Goal: Find specific page/section: Find specific page/section

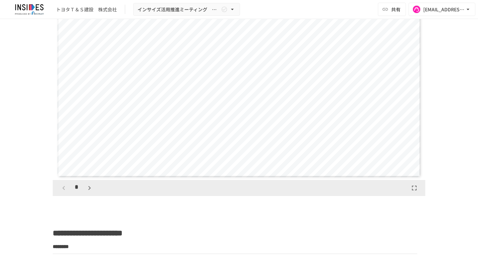
scroll to position [567, 0]
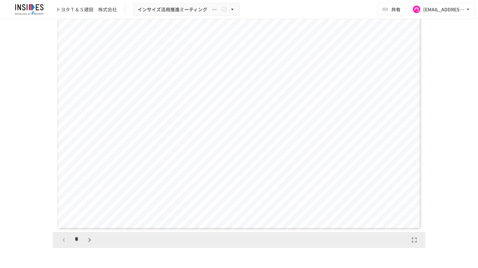
click at [86, 239] on icon "button" at bounding box center [89, 240] width 8 height 8
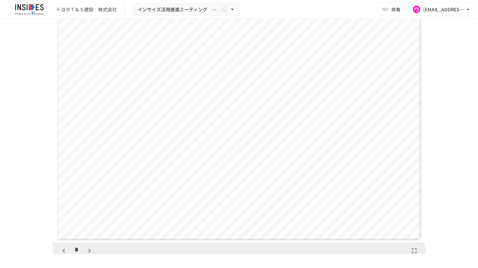
scroll to position [567, 0]
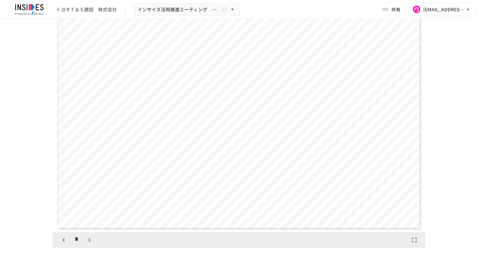
click at [87, 238] on icon "button" at bounding box center [89, 240] width 8 height 8
click at [89, 243] on icon "button" at bounding box center [89, 240] width 8 height 8
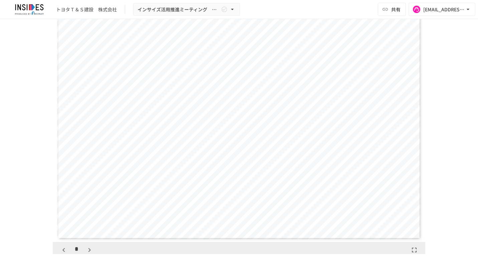
scroll to position [567, 0]
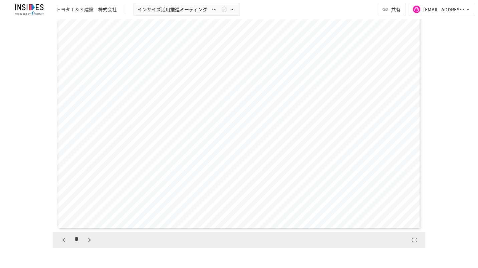
click at [85, 242] on icon "button" at bounding box center [89, 240] width 8 height 8
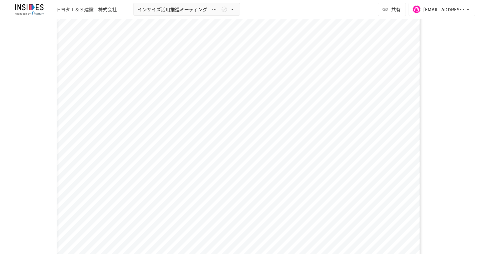
scroll to position [567, 0]
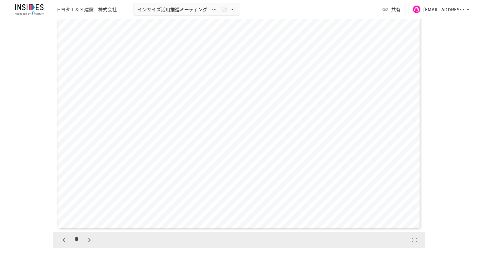
click at [60, 242] on icon "button" at bounding box center [64, 240] width 8 height 8
click at [89, 242] on icon "button" at bounding box center [89, 240] width 8 height 8
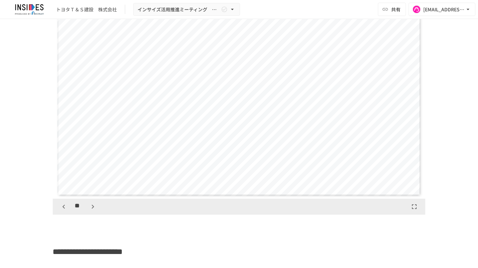
click at [92, 207] on icon "button" at bounding box center [93, 207] width 2 height 4
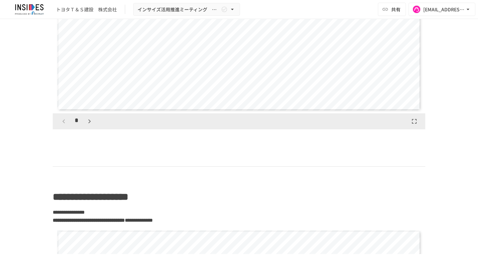
scroll to position [1401, 0]
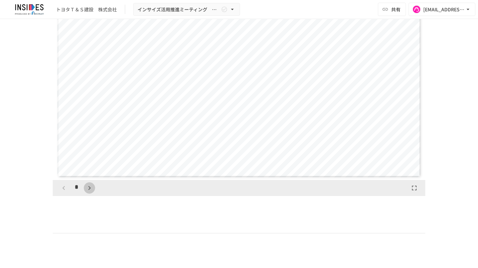
click at [87, 192] on icon "button" at bounding box center [89, 188] width 8 height 8
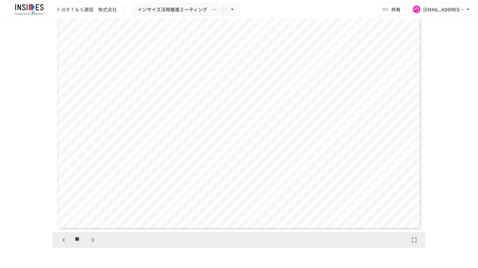
scroll to position [601, 0]
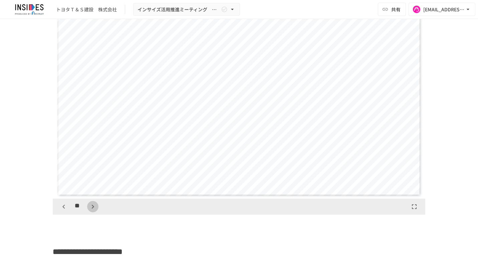
click at [91, 210] on icon "button" at bounding box center [93, 207] width 8 height 8
click at [63, 210] on icon "button" at bounding box center [64, 207] width 8 height 8
click at [61, 210] on icon "button" at bounding box center [64, 207] width 8 height 8
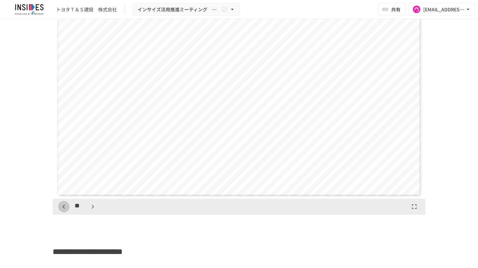
click at [61, 210] on icon "button" at bounding box center [64, 207] width 8 height 8
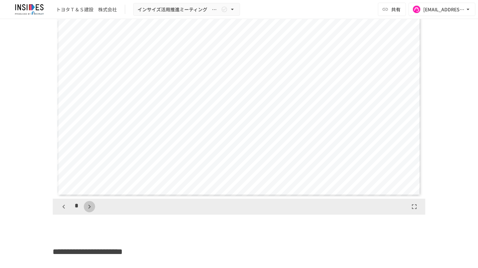
click at [88, 209] on icon "button" at bounding box center [89, 207] width 8 height 8
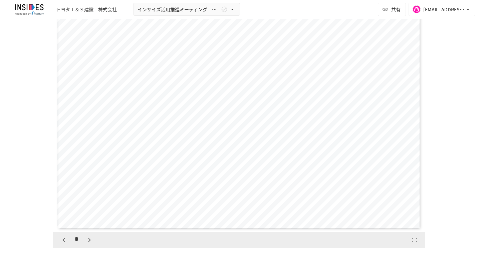
click at [88, 240] on icon "button" at bounding box center [89, 240] width 8 height 8
click at [63, 237] on icon "button" at bounding box center [64, 240] width 8 height 8
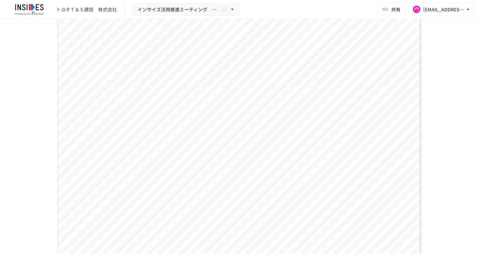
scroll to position [601, 0]
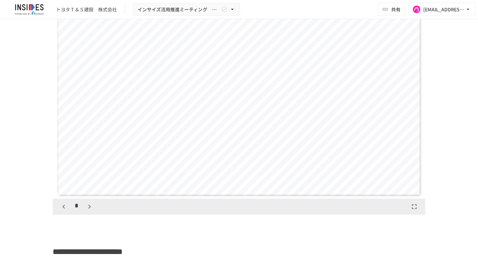
click at [90, 209] on icon "button" at bounding box center [89, 207] width 8 height 8
click at [63, 209] on icon "button" at bounding box center [64, 207] width 8 height 8
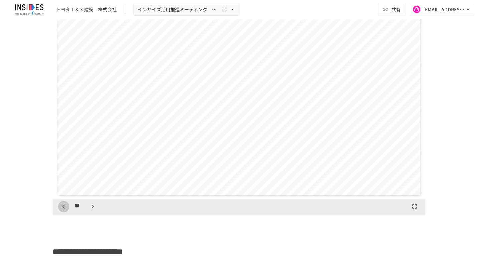
click at [63, 209] on icon "button" at bounding box center [64, 207] width 8 height 8
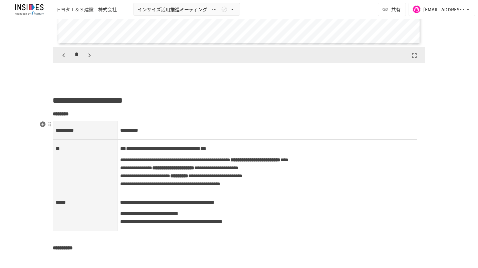
scroll to position [767, 0]
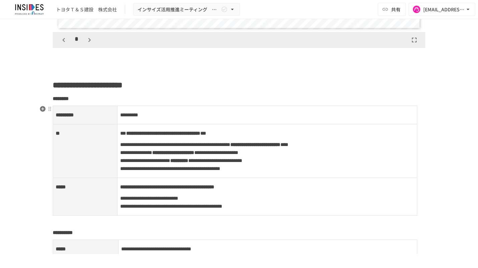
click at [174, 171] on span "**********" at bounding box center [170, 168] width 100 height 5
click at [155, 175] on td "**********" at bounding box center [267, 151] width 300 height 54
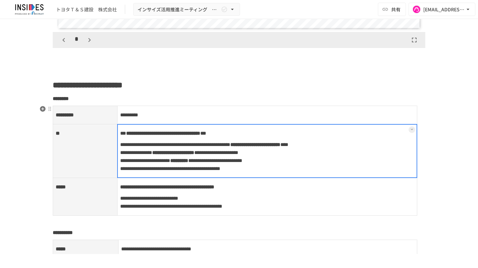
click at [160, 174] on div at bounding box center [267, 151] width 300 height 54
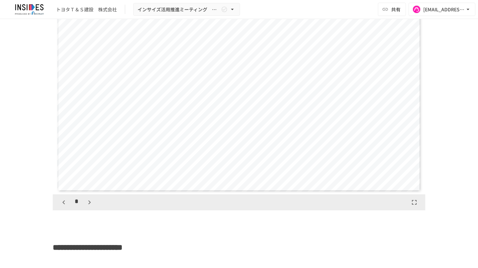
scroll to position [634, 0]
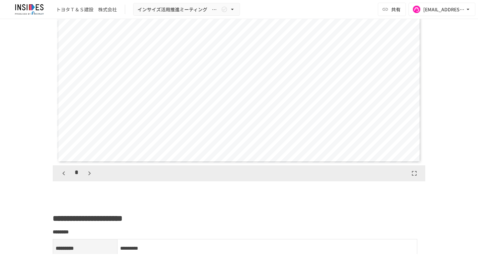
click at [87, 176] on icon "button" at bounding box center [89, 173] width 8 height 8
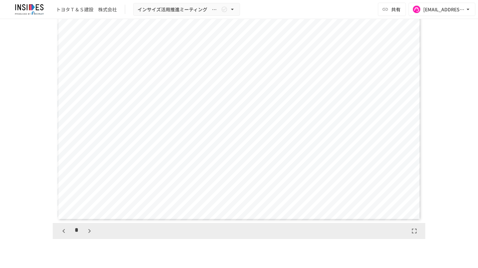
scroll to position [601, 0]
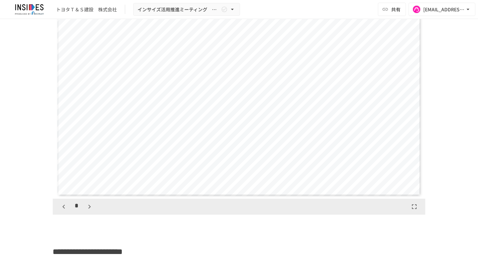
click at [63, 208] on icon "button" at bounding box center [64, 207] width 8 height 8
click at [84, 212] on div "*" at bounding box center [239, 207] width 372 height 16
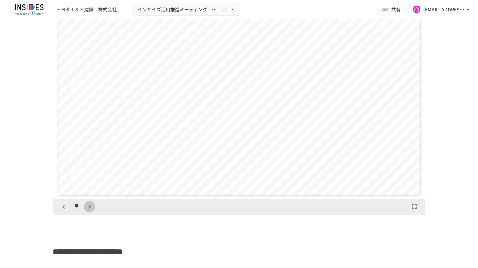
click at [86, 211] on button "button" at bounding box center [89, 206] width 11 height 11
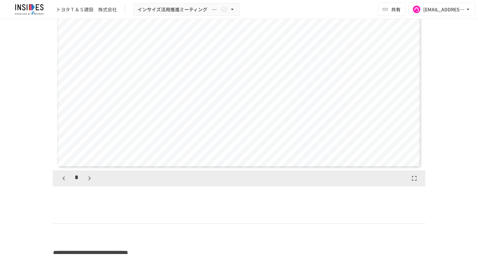
scroll to position [1435, 0]
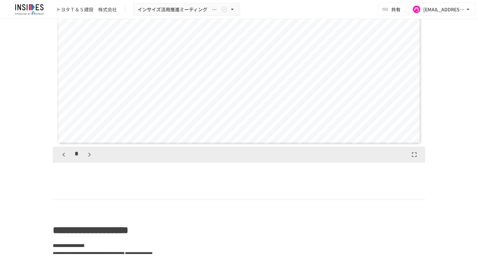
click at [65, 159] on icon "button" at bounding box center [64, 155] width 8 height 8
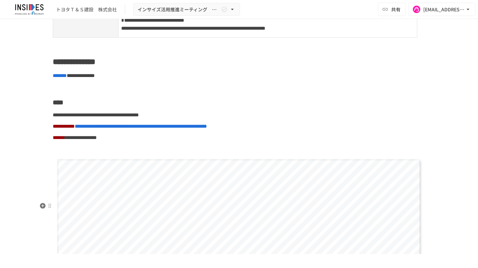
scroll to position [1168, 0]
click at [72, 115] on div "**********" at bounding box center [238, 91] width 407 height 2448
click at [264, 69] on h2 "**********" at bounding box center [239, 61] width 372 height 13
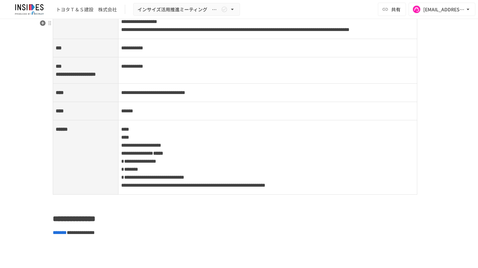
scroll to position [1001, 0]
